Goal: Task Accomplishment & Management: Manage account settings

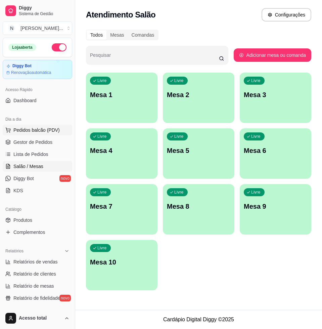
click at [43, 131] on span "Pedidos balcão (PDV)" at bounding box center [36, 130] width 46 height 7
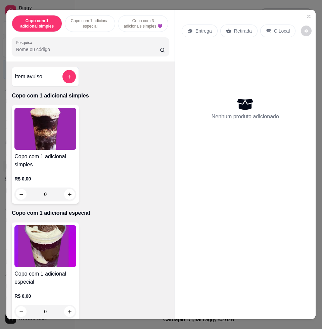
click at [96, 53] on input "Pesquisa" at bounding box center [88, 49] width 144 height 7
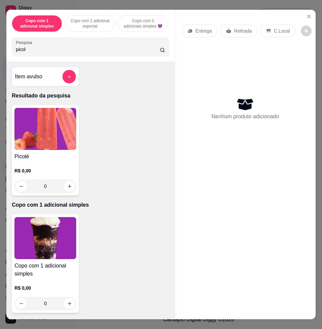
type input "picol"
click at [70, 148] on img at bounding box center [45, 129] width 62 height 42
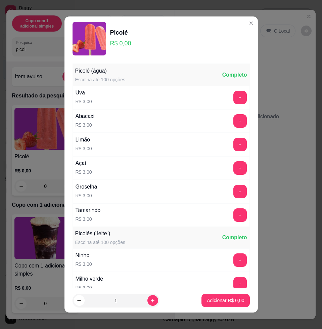
scroll to position [462, 0]
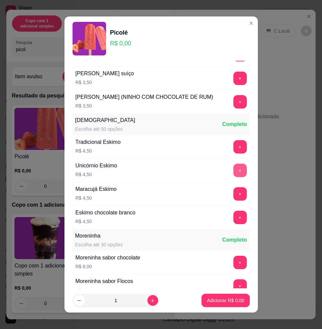
click at [233, 177] on button "+" at bounding box center [239, 170] width 13 height 13
click at [227, 304] on button "Adicionar R$ 9,00" at bounding box center [226, 300] width 48 height 13
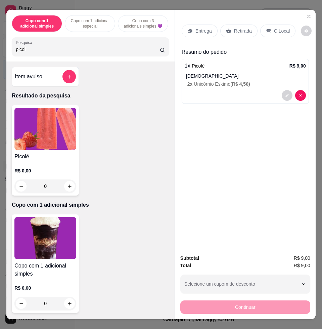
click at [267, 28] on div "C.Local" at bounding box center [277, 31] width 35 height 13
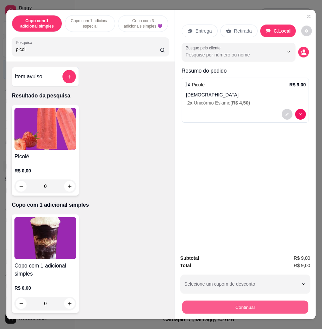
click at [259, 300] on button "Continuar" at bounding box center [245, 306] width 126 height 13
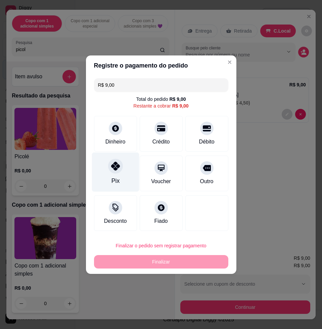
click at [105, 157] on div "Pix" at bounding box center [115, 171] width 47 height 39
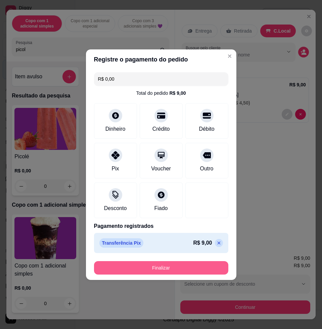
click at [144, 267] on button "Finalizar" at bounding box center [161, 267] width 134 height 13
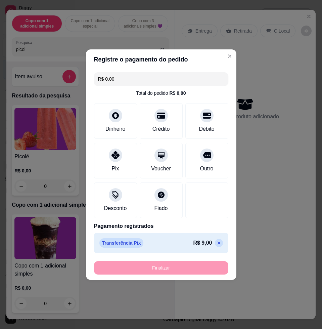
type input "-R$ 9,00"
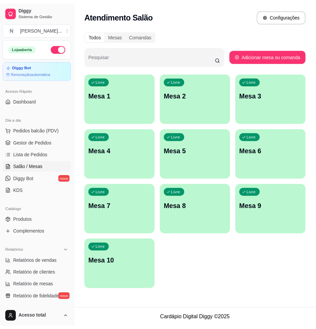
scroll to position [84, 0]
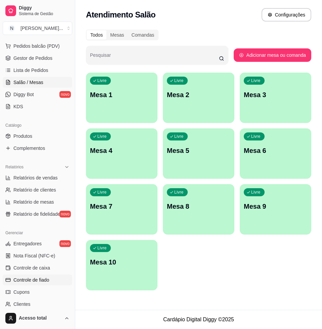
click at [46, 282] on span "Controle de fiado" at bounding box center [31, 279] width 36 height 7
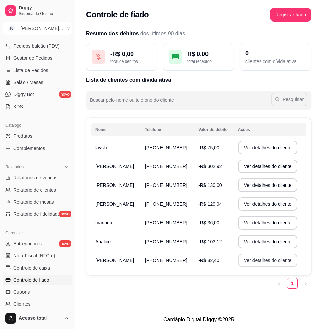
click at [252, 264] on button "Ver detalhes do cliente" at bounding box center [268, 260] width 60 height 13
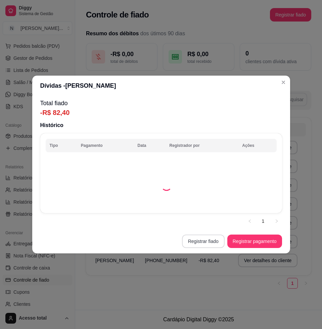
click at [203, 243] on button "Registrar fiado" at bounding box center [203, 240] width 43 height 13
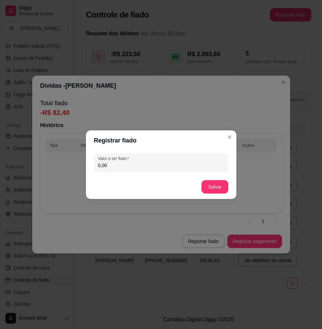
click at [134, 167] on input "0,00" at bounding box center [161, 165] width 126 height 7
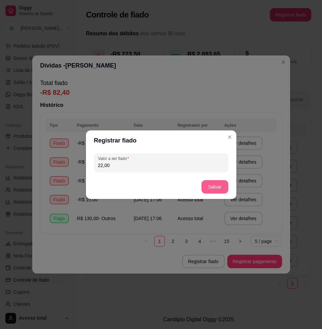
type input "22,00"
click at [218, 183] on button "Salvar" at bounding box center [215, 186] width 27 height 13
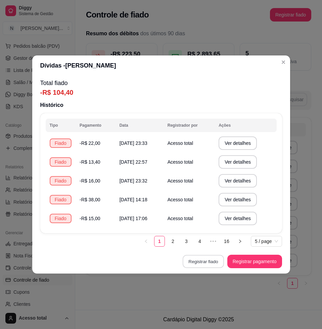
click at [209, 264] on button "Registrar fiado" at bounding box center [203, 261] width 41 height 13
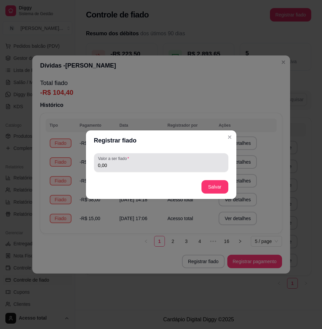
click at [147, 164] on input "0,00" at bounding box center [161, 165] width 126 height 7
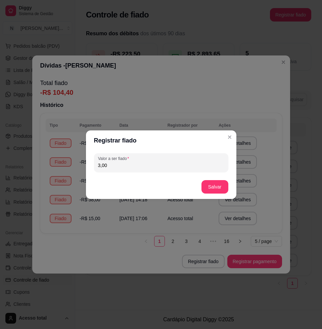
type input "3,00"
click at [211, 187] on button "Salvar" at bounding box center [215, 186] width 27 height 13
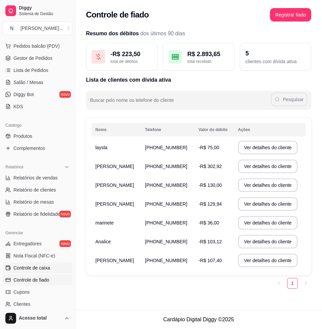
click at [38, 268] on span "Controle de caixa" at bounding box center [31, 267] width 37 height 7
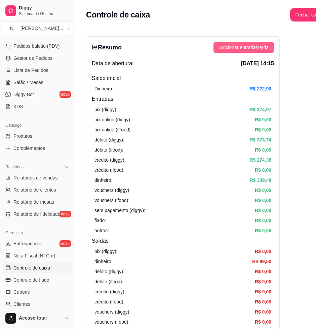
click at [240, 49] on span "Adicionar entrada/saída" at bounding box center [244, 47] width 50 height 7
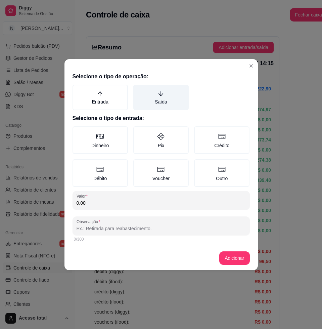
click at [167, 95] on label "Saída" at bounding box center [160, 98] width 55 height 26
click at [138, 90] on button "Saída" at bounding box center [135, 86] width 5 height 5
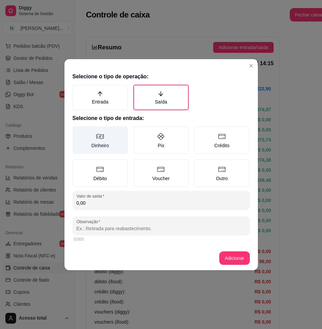
click at [86, 148] on label "Dinheiro" at bounding box center [100, 140] width 55 height 28
click at [78, 131] on button "Dinheiro" at bounding box center [74, 128] width 5 height 5
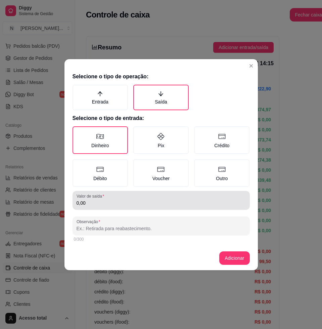
click at [135, 208] on div "Valor de saída 0,00" at bounding box center [161, 200] width 177 height 19
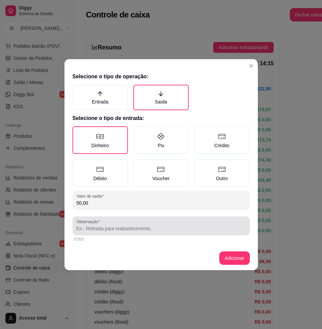
type input "50,00"
click at [138, 224] on div at bounding box center [161, 225] width 169 height 13
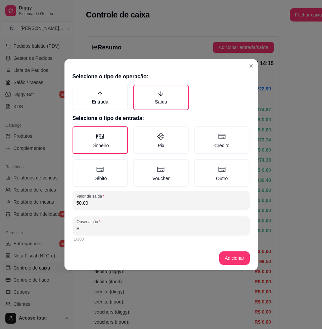
type input "S"
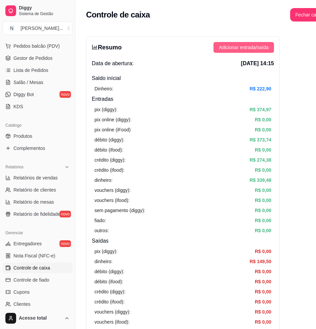
click at [260, 42] on button "Adicionar entrada/saída" at bounding box center [243, 47] width 60 height 11
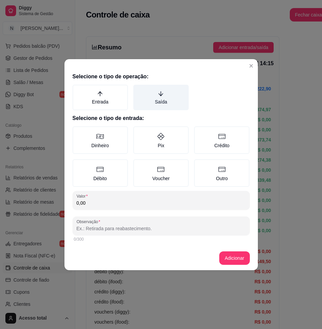
click at [178, 92] on label "Saída" at bounding box center [160, 98] width 55 height 26
click at [138, 90] on button "Saída" at bounding box center [135, 86] width 5 height 5
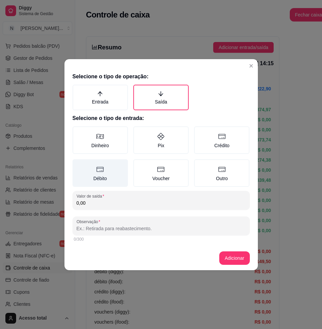
drag, startPoint x: 98, startPoint y: 146, endPoint x: 104, endPoint y: 160, distance: 14.4
click at [98, 145] on label "Dinheiro" at bounding box center [100, 140] width 55 height 28
click at [78, 131] on button "Dinheiro" at bounding box center [74, 128] width 5 height 5
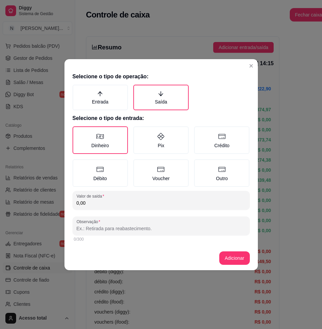
click at [115, 201] on input "0,00" at bounding box center [161, 203] width 169 height 7
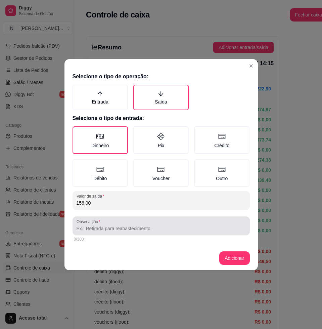
type input "156,00"
click at [134, 223] on div at bounding box center [161, 225] width 169 height 13
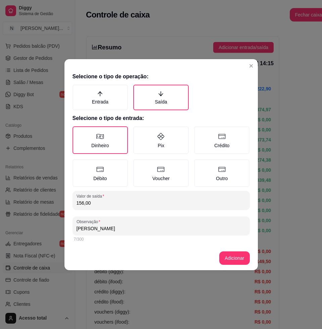
type input "[PERSON_NAME]"
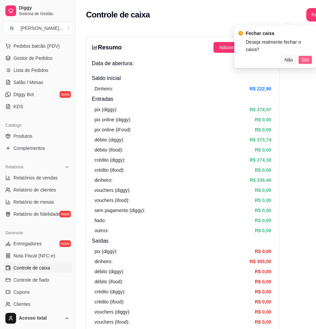
click at [304, 56] on span "Sim" at bounding box center [305, 59] width 8 height 7
